Goal: Navigation & Orientation: Find specific page/section

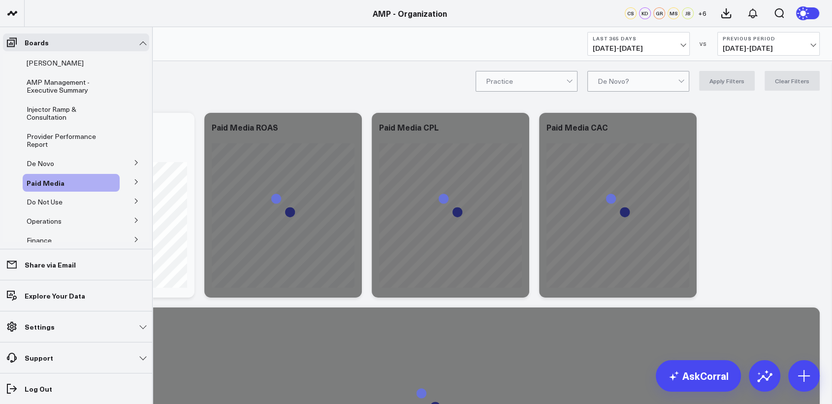
click at [132, 166] on button at bounding box center [137, 162] width 26 height 15
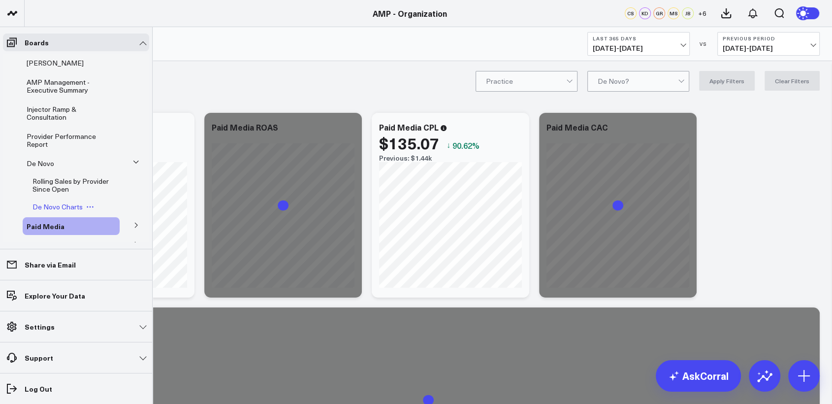
click at [51, 207] on span "De Novo Charts" at bounding box center [58, 206] width 50 height 9
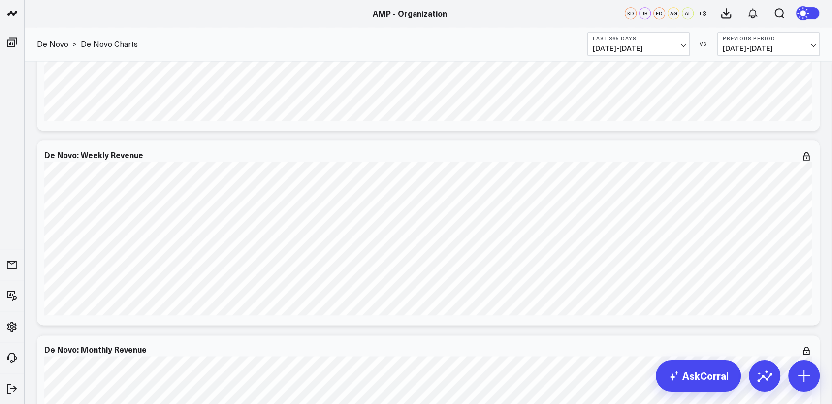
scroll to position [1120, 0]
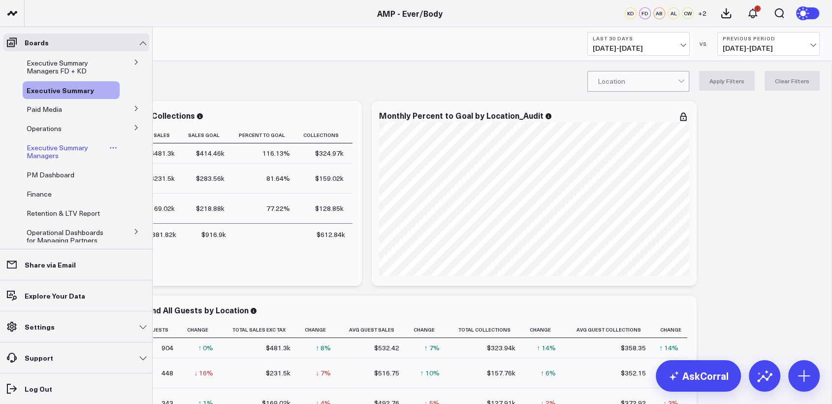
click at [44, 154] on span "Executive Summary Managers" at bounding box center [58, 151] width 62 height 17
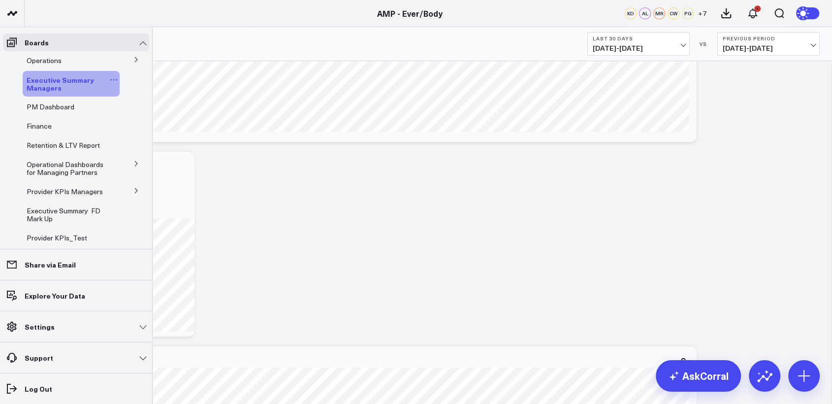
scroll to position [67, 0]
click at [133, 191] on icon at bounding box center [136, 191] width 6 height 6
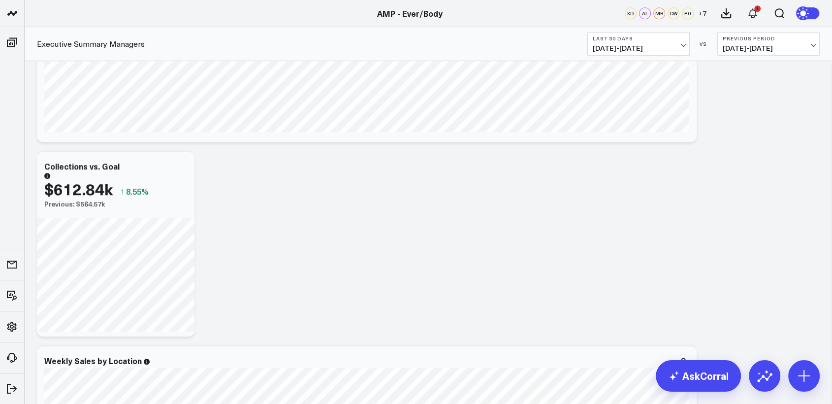
scroll to position [815, 0]
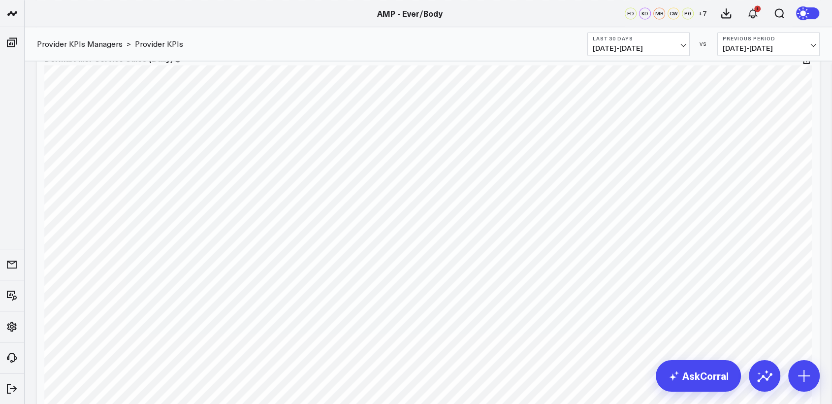
scroll to position [1669, 0]
